Goal: Check status: Check status

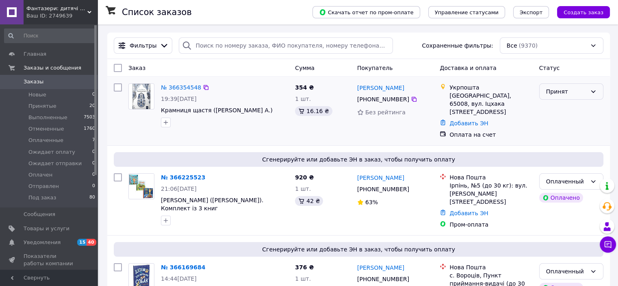
click at [564, 97] on div "Принят" at bounding box center [572, 91] width 64 height 16
click at [254, 70] on div "Заказ" at bounding box center [208, 68] width 167 height 15
click at [205, 46] on input "search" at bounding box center [286, 45] width 214 height 16
paste input "366375564"
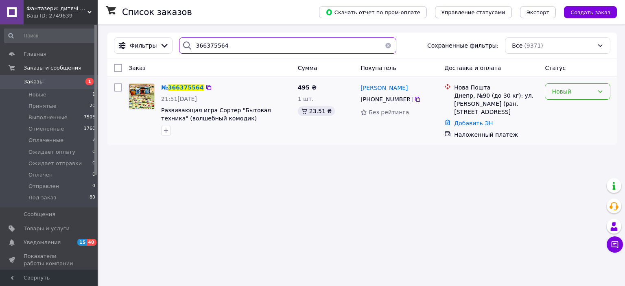
type input "366375564"
click at [568, 94] on div "Новый" at bounding box center [572, 91] width 42 height 9
click at [567, 110] on li "Принят" at bounding box center [577, 109] width 65 height 15
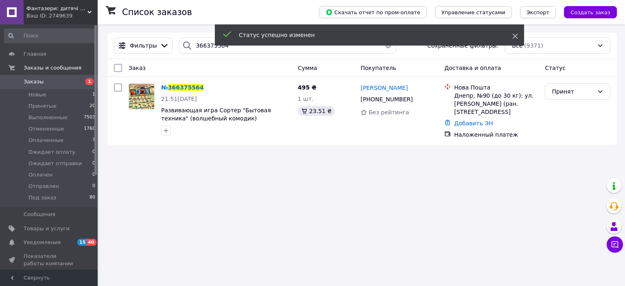
click at [516, 37] on icon at bounding box center [515, 36] width 6 height 6
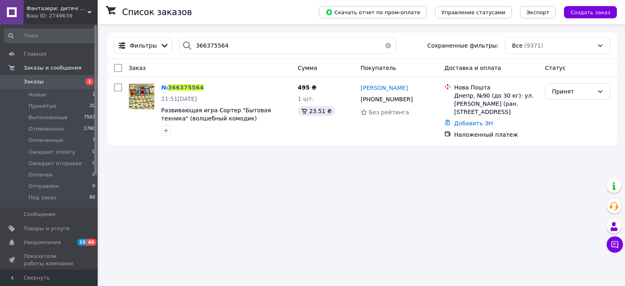
click at [383, 48] on button "button" at bounding box center [388, 45] width 16 height 16
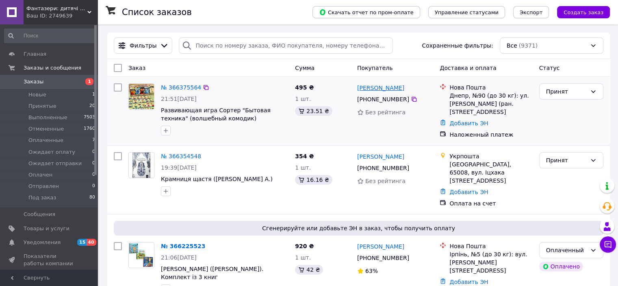
drag, startPoint x: 407, startPoint y: 89, endPoint x: 358, endPoint y: 89, distance: 48.4
click at [358, 89] on div "Наталия Каменева" at bounding box center [396, 88] width 78 height 10
copy link "Наталия Каменева"
click at [203, 87] on icon at bounding box center [206, 87] width 7 height 7
